Goal: Check status: Check status

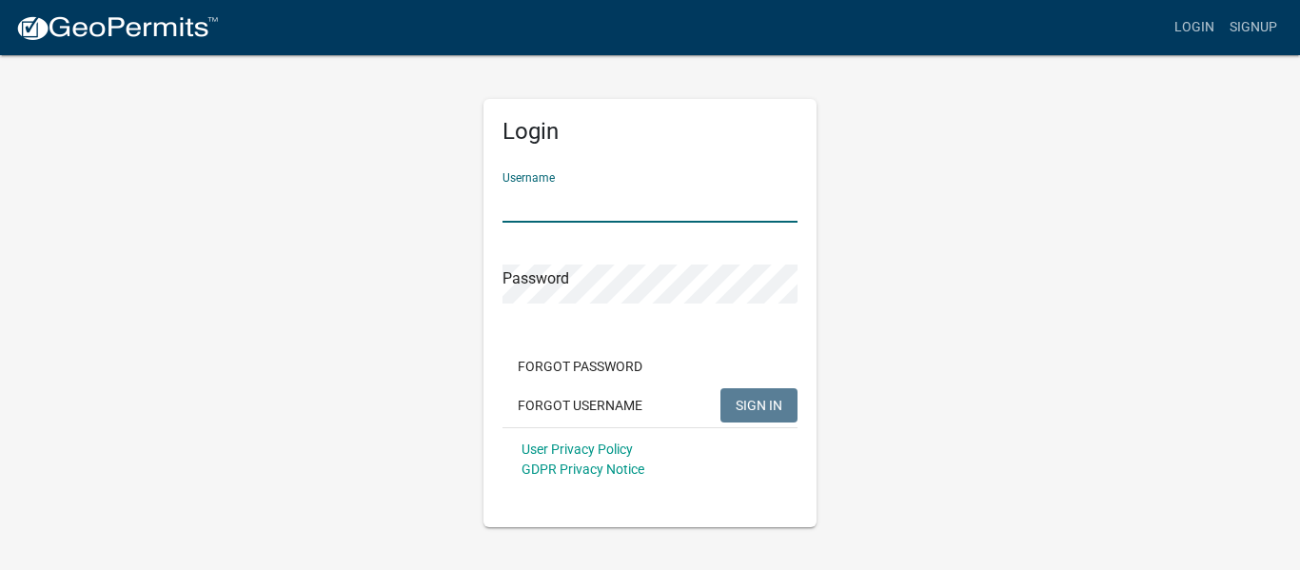
click at [611, 210] on input "Username" at bounding box center [650, 203] width 295 height 39
type input "dhight"
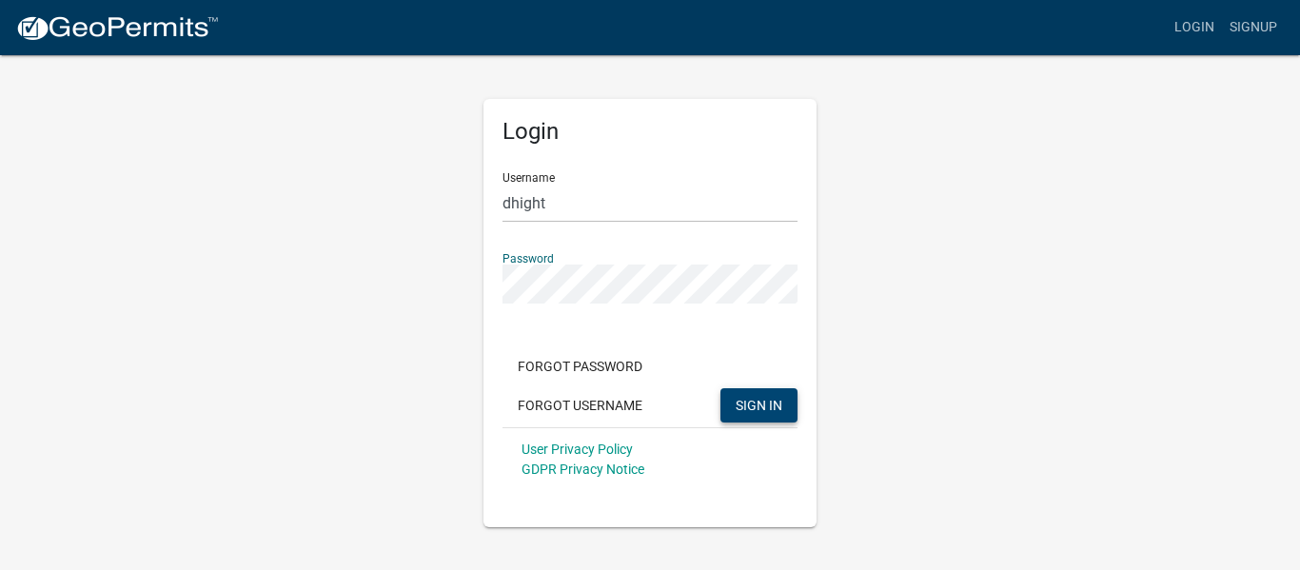
click at [756, 403] on span "SIGN IN" at bounding box center [759, 404] width 47 height 15
click at [756, 402] on span "SIGN IN" at bounding box center [759, 404] width 47 height 15
